Goal: Download file/media

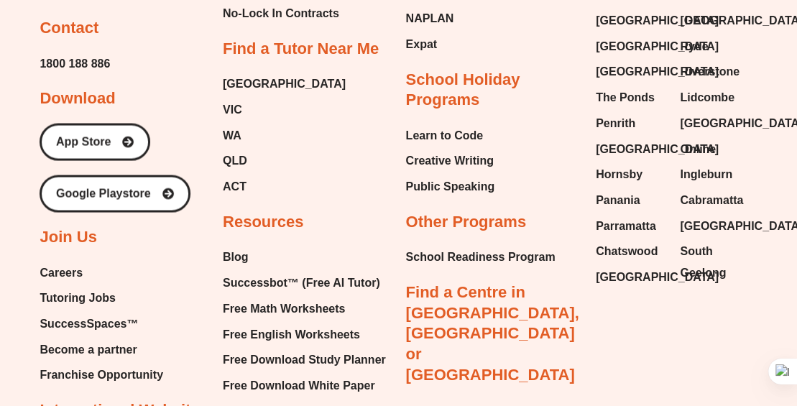
scroll to position [5967, 0]
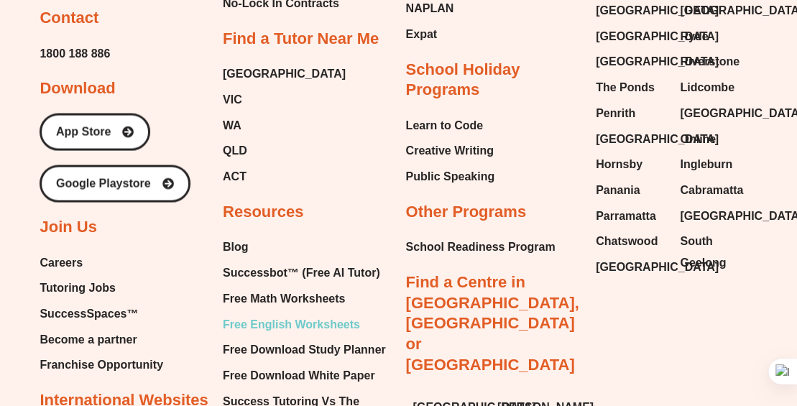
click at [289, 313] on span "Free English Worksheets" at bounding box center [291, 324] width 137 height 22
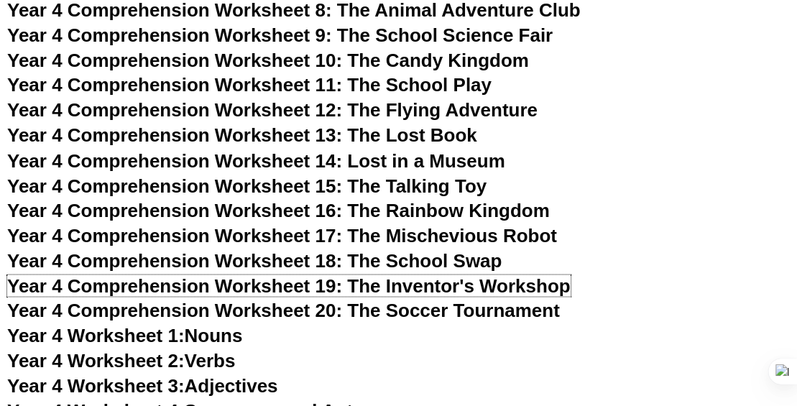
click at [433, 289] on span "Year 4 Comprehension Worksheet 19: The Inventor's Workshop" at bounding box center [288, 285] width 563 height 22
